Goal: Navigation & Orientation: Go to known website

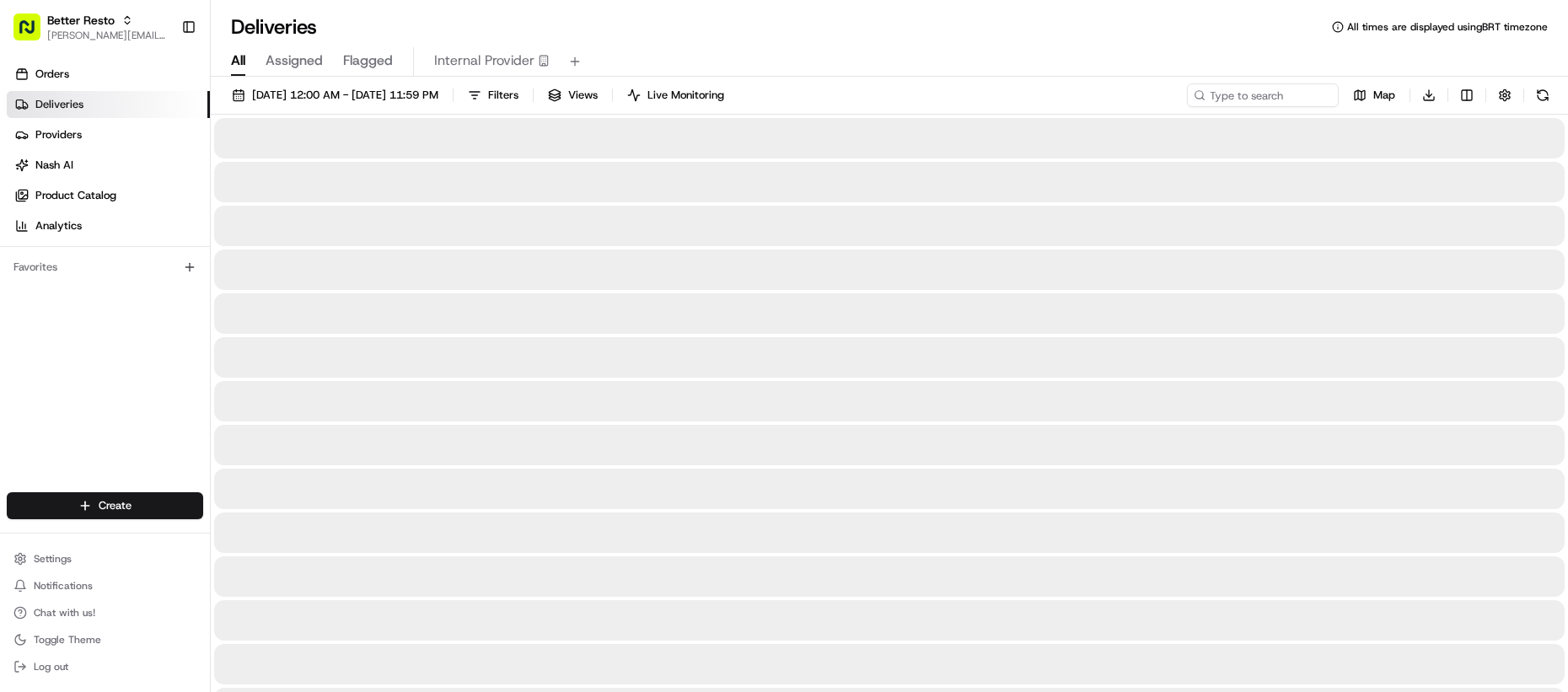
click at [180, 353] on div "Orders Deliveries Providers [PERSON_NAME] Product Catalog Analytics Favorites" at bounding box center [105, 279] width 210 height 449
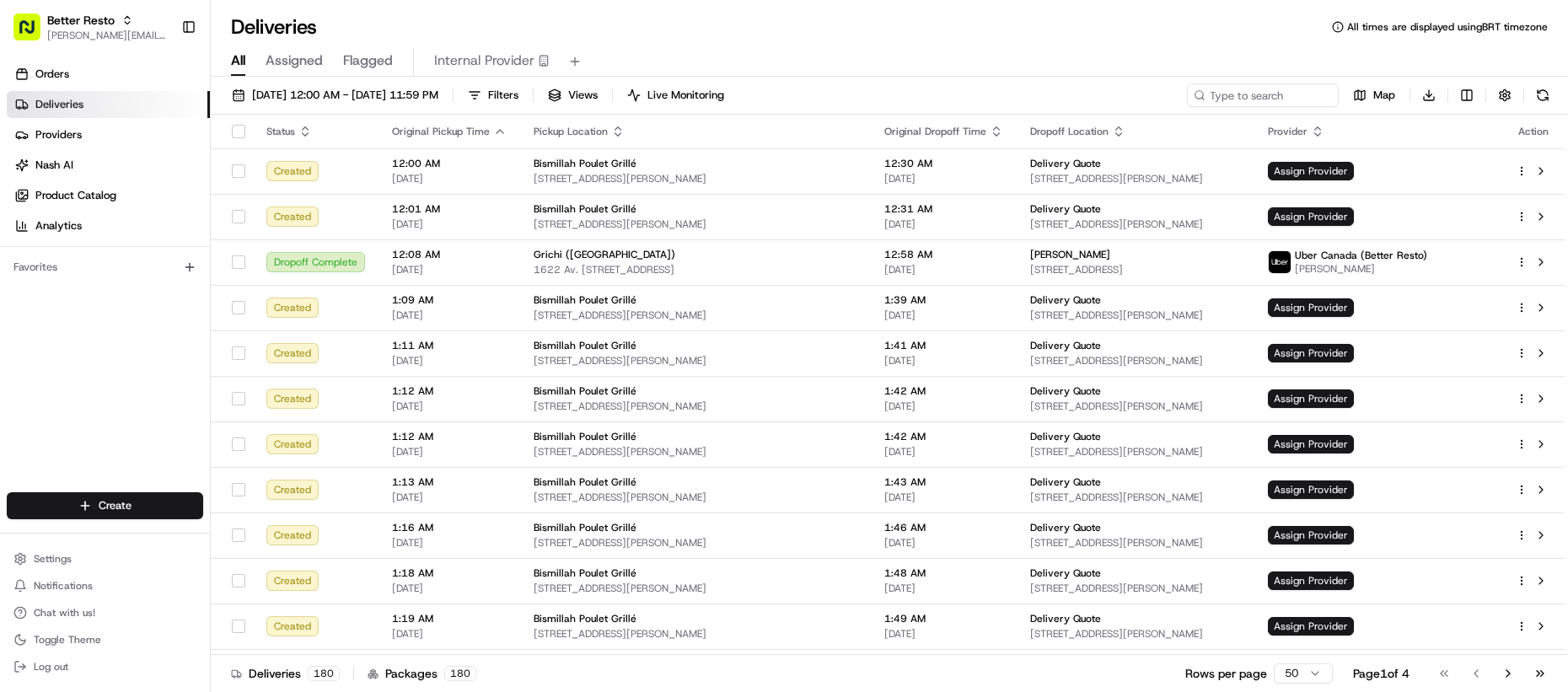
click at [99, 371] on div "Orders Deliveries Providers [PERSON_NAME] Product Catalog Analytics Favorites" at bounding box center [105, 279] width 210 height 449
click at [112, 561] on button "Settings" at bounding box center [104, 559] width 196 height 24
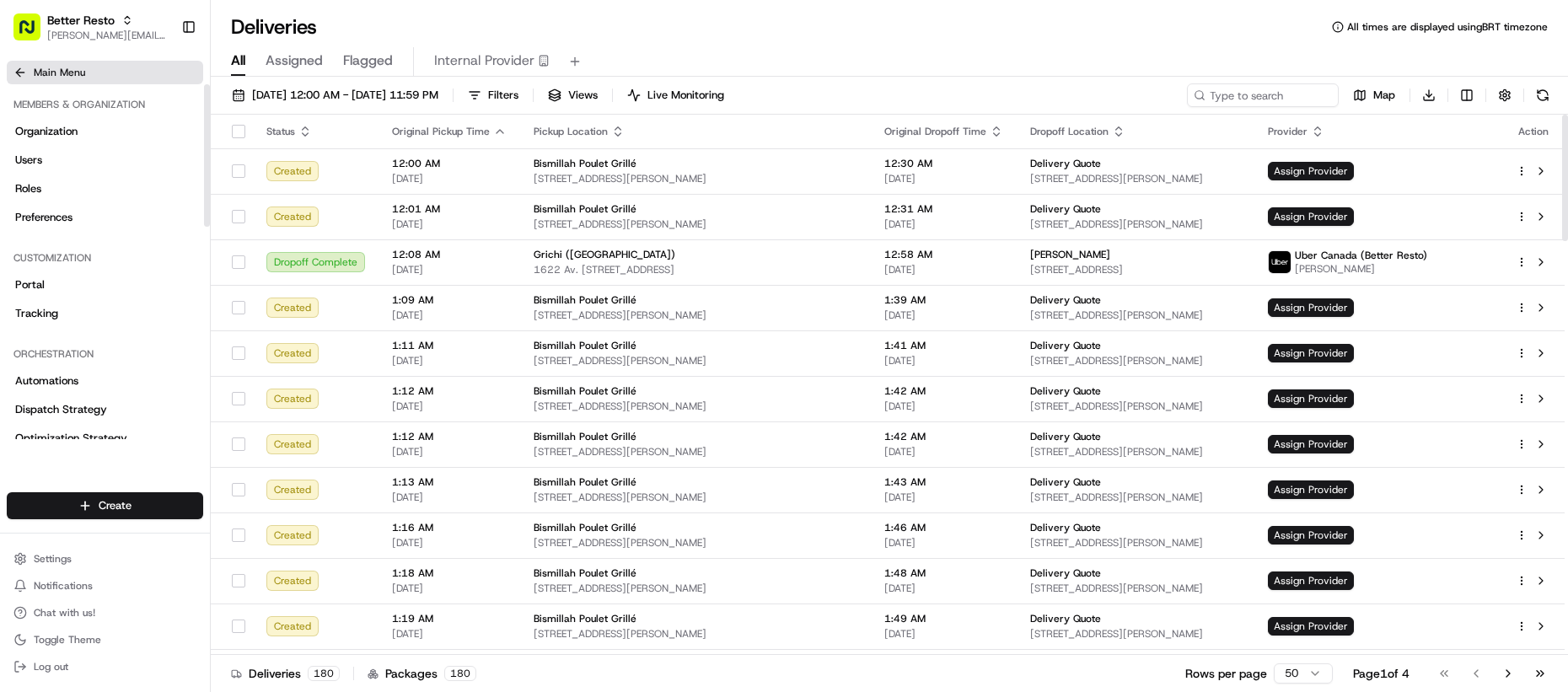
click at [37, 81] on button "Main Menu" at bounding box center [104, 72] width 196 height 24
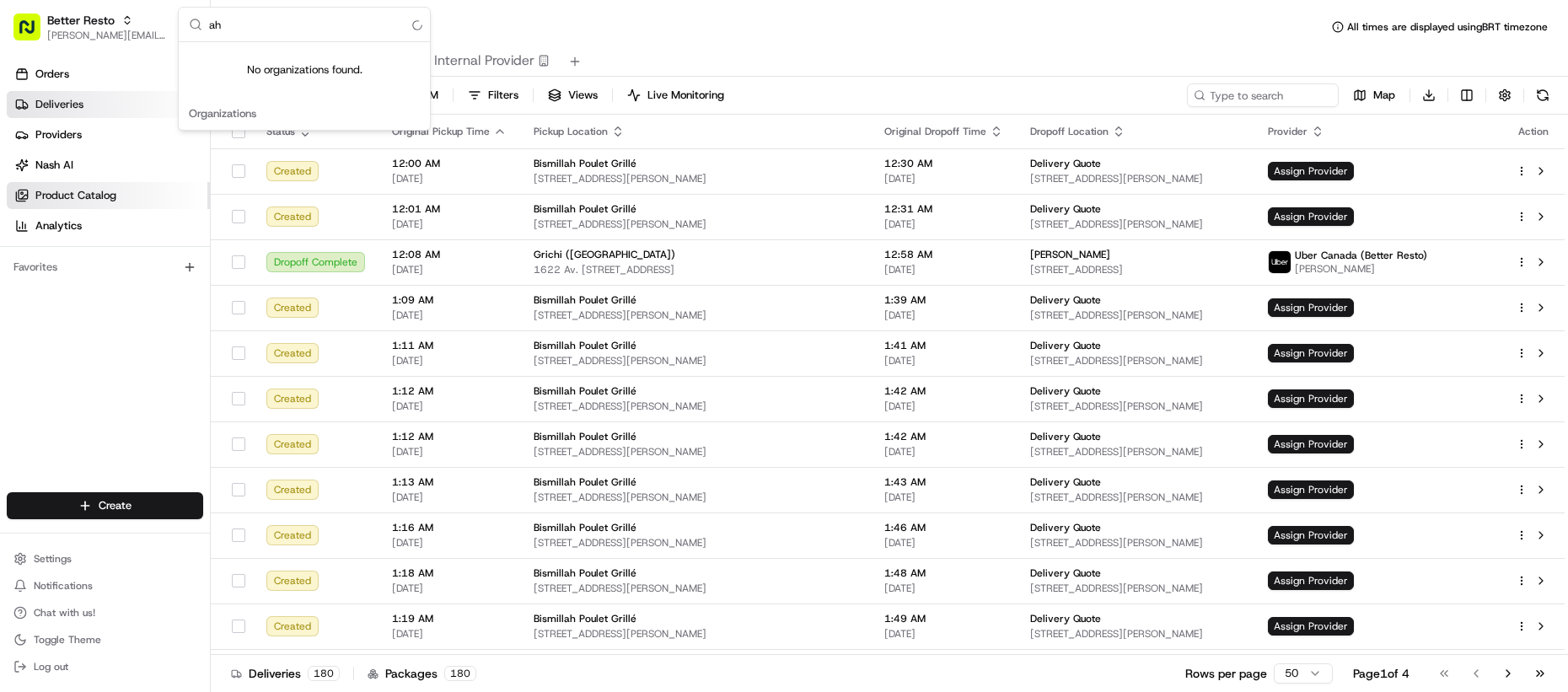
type input "a"
